Goal: Check status

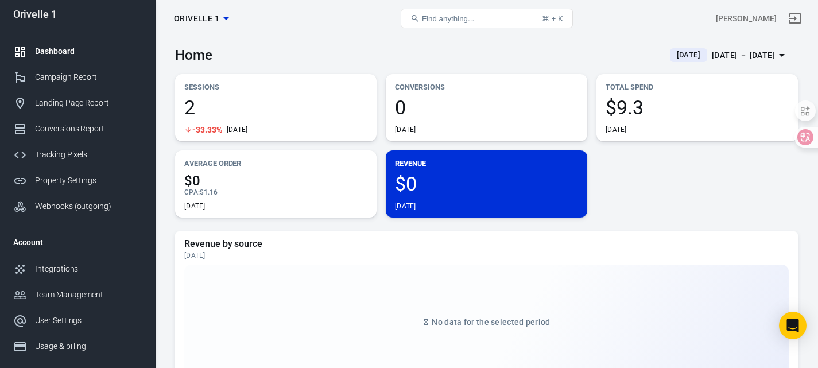
click at [68, 62] on link "Dashboard" at bounding box center [77, 51] width 147 height 26
click at [65, 55] on div "Dashboard" at bounding box center [88, 51] width 107 height 12
click at [712, 55] on div "Sep 13 － Sep 13, 2025" at bounding box center [743, 55] width 63 height 14
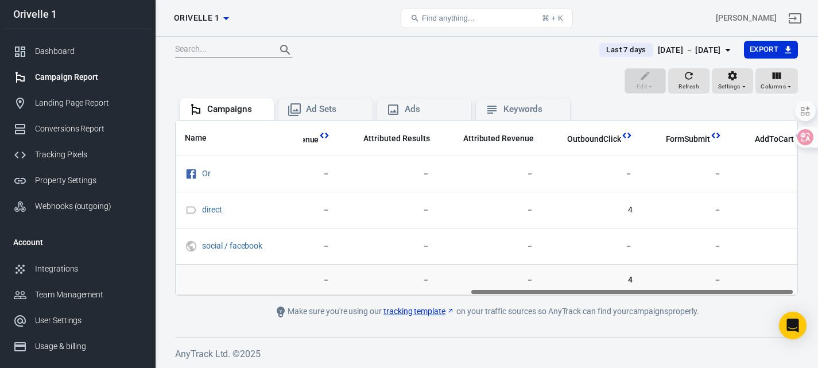
scroll to position [0, 564]
drag, startPoint x: 456, startPoint y: 290, endPoint x: 751, endPoint y: 278, distance: 295.3
click at [751, 278] on div "Name Amount Spent ROAS Impressions Link Clicks Sessions Lead Purchase Revenue A…" at bounding box center [486, 208] width 623 height 176
